Goal: Task Accomplishment & Management: Manage account settings

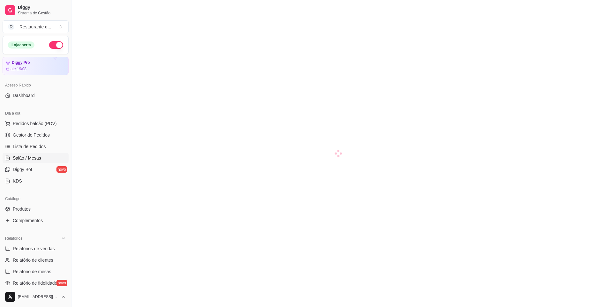
scroll to position [56, 0]
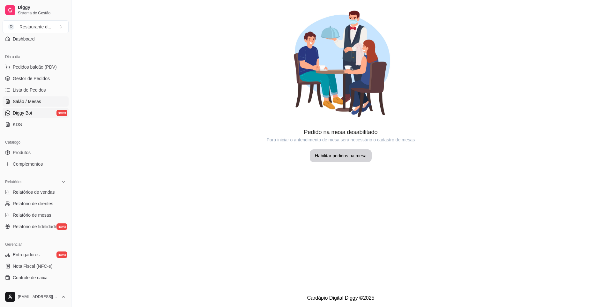
click at [26, 114] on span "Diggy Bot" at bounding box center [22, 113] width 19 height 6
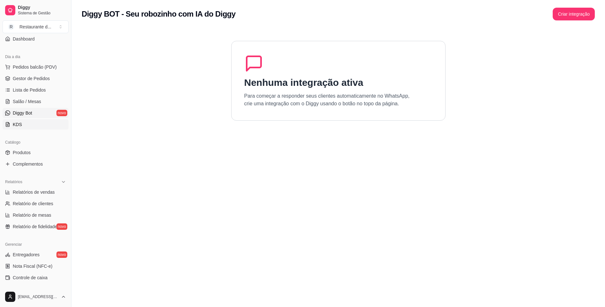
click at [19, 125] on span "KDS" at bounding box center [17, 124] width 9 height 6
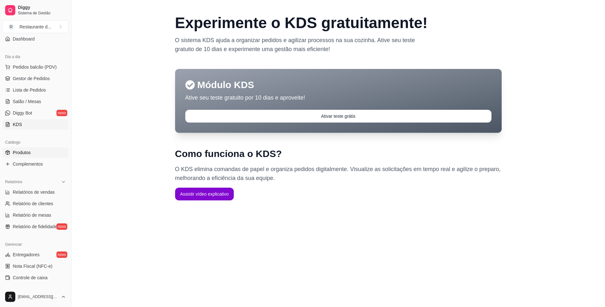
click at [21, 153] on span "Produtos" at bounding box center [22, 152] width 18 height 6
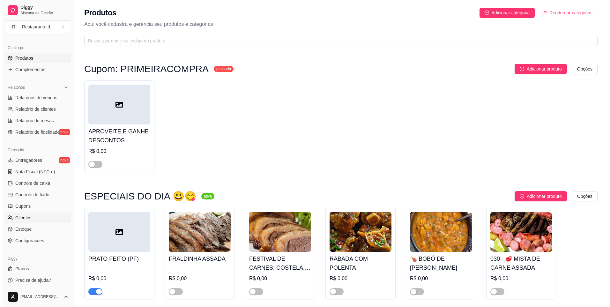
scroll to position [152, 0]
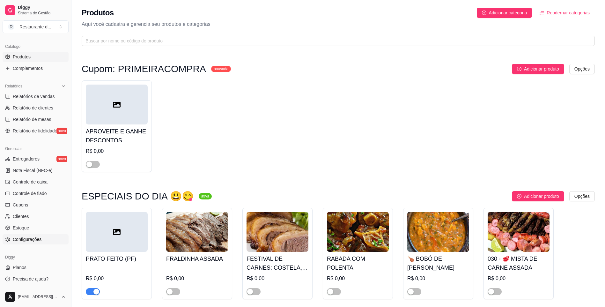
click at [39, 238] on span "Configurações" at bounding box center [27, 239] width 29 height 6
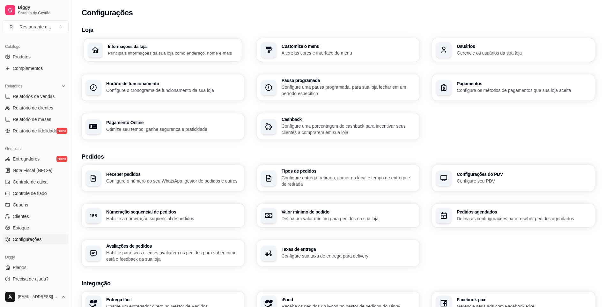
click at [183, 51] on p "Principais informações da sua loja como endereço, nome e mais" at bounding box center [173, 53] width 130 height 6
click at [273, 51] on div "button" at bounding box center [269, 50] width 16 height 16
click at [534, 43] on div "Usuários Gerencie os usuários da sua loja" at bounding box center [513, 49] width 163 height 23
click at [187, 171] on div "Receber pedidos Configure o número do seu WhatsApp, gestor de pedidos e outros" at bounding box center [163, 178] width 158 height 26
click at [479, 176] on h3 "Configurações do PDV" at bounding box center [524, 174] width 134 height 4
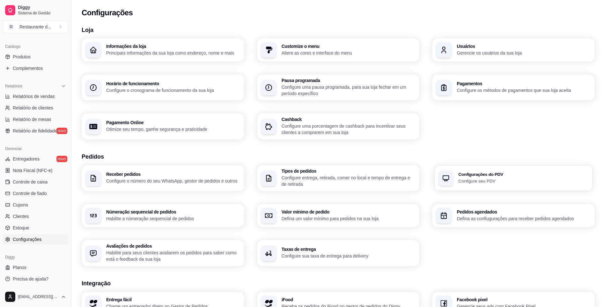
click at [536, 181] on p "Configure seu PDV" at bounding box center [524, 181] width 130 height 6
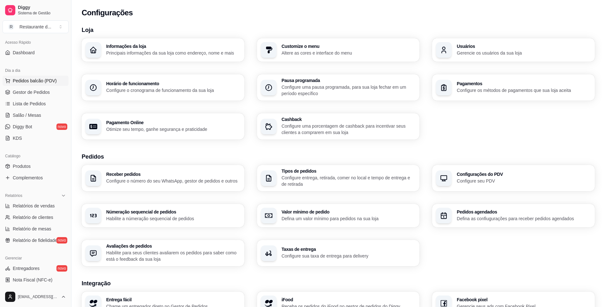
scroll to position [32, 0]
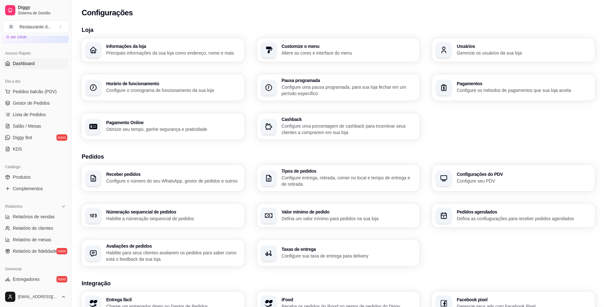
click at [37, 64] on link "Dashboard" at bounding box center [36, 63] width 66 height 10
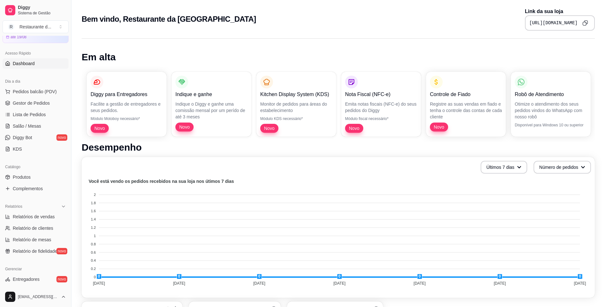
click at [586, 23] on icon "Copy to clipboard" at bounding box center [586, 23] width 6 height 6
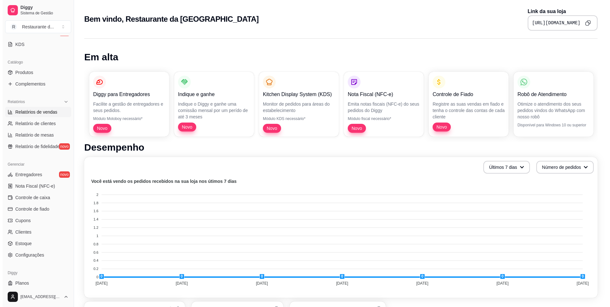
scroll to position [152, 0]
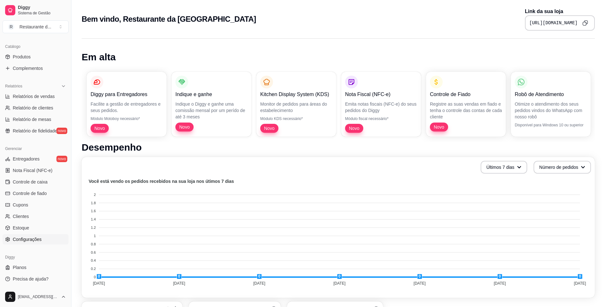
click at [26, 241] on span "Configurações" at bounding box center [27, 239] width 29 height 6
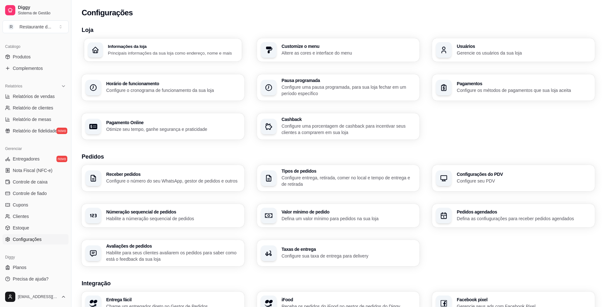
click at [160, 51] on p "Principais informações da sua loja como endereço, nome e mais" at bounding box center [173, 53] width 130 height 6
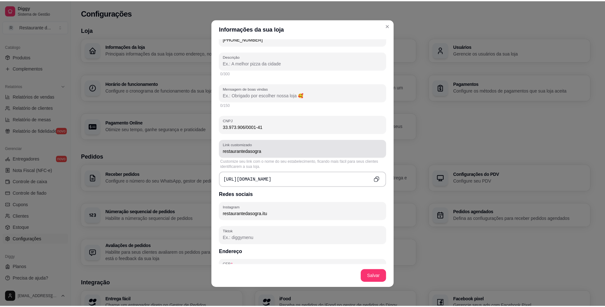
scroll to position [160, 0]
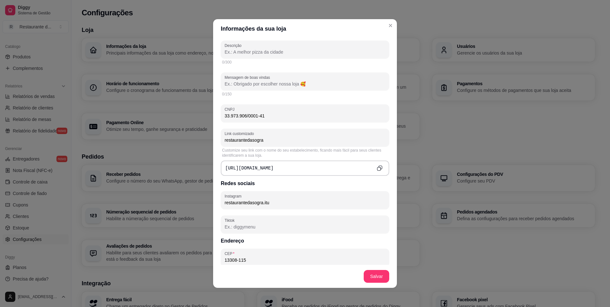
click at [311, 163] on div "[URL][DOMAIN_NAME]" at bounding box center [305, 168] width 169 height 15
click at [273, 169] on pre "[URL][DOMAIN_NAME]" at bounding box center [249, 168] width 48 height 6
click at [281, 141] on input "restaurantedasogra" at bounding box center [305, 140] width 161 height 6
drag, startPoint x: 275, startPoint y: 143, endPoint x: 190, endPoint y: 143, distance: 84.9
click at [190, 143] on div "Informações da sua loja Informações principais Nome da loja Restaurante da Sogr…" at bounding box center [305, 153] width 610 height 307
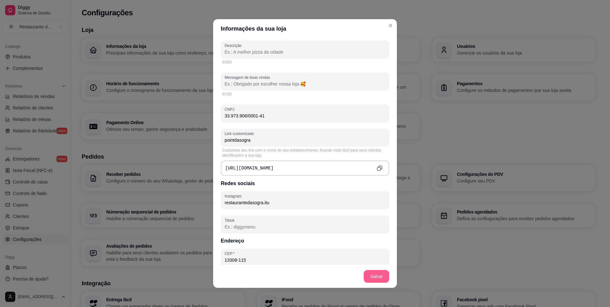
type input "pointdasogra"
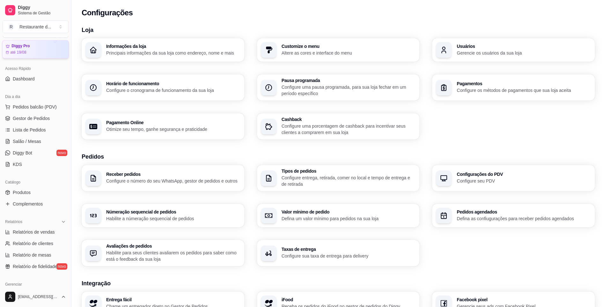
scroll to position [0, 0]
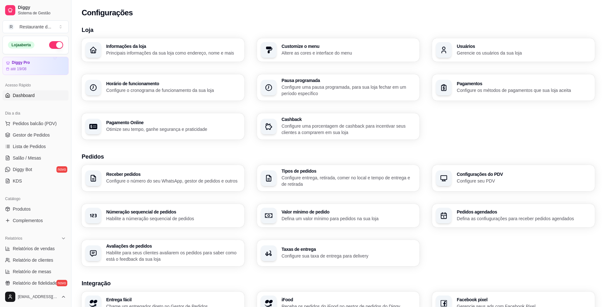
click at [31, 96] on span "Dashboard" at bounding box center [24, 95] width 22 height 6
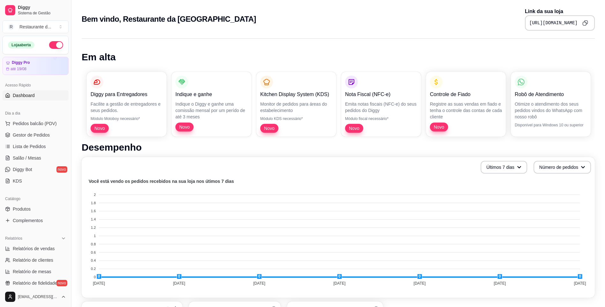
click at [588, 26] on icon "Copy to clipboard" at bounding box center [586, 23] width 6 height 6
